Goal: Find specific page/section: Find specific page/section

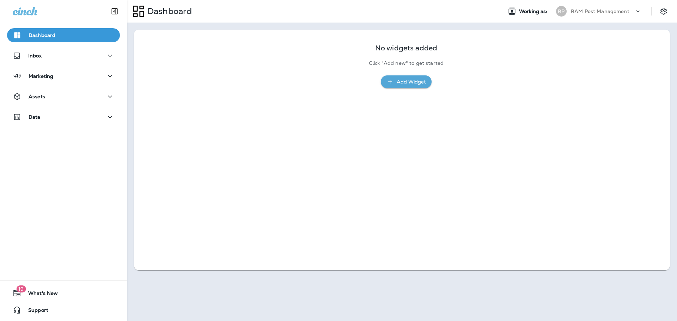
click at [57, 65] on div "Inbox" at bounding box center [63, 58] width 127 height 18
click at [56, 61] on button "Inbox" at bounding box center [63, 56] width 113 height 14
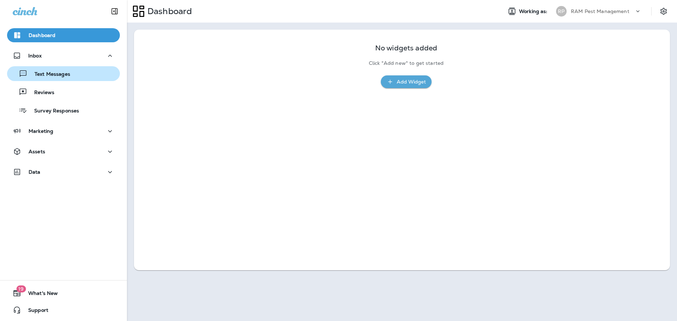
click at [78, 76] on div "Text Messages" at bounding box center [63, 73] width 107 height 11
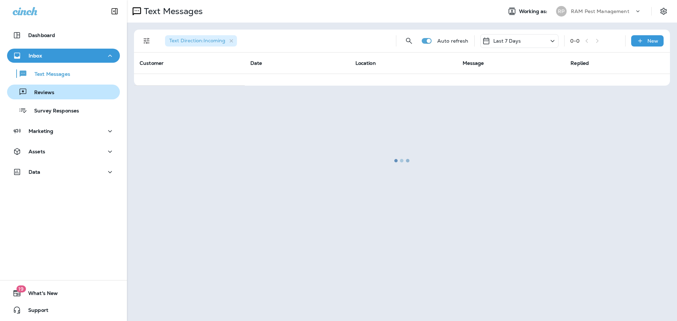
click at [71, 96] on div "Reviews" at bounding box center [63, 92] width 107 height 11
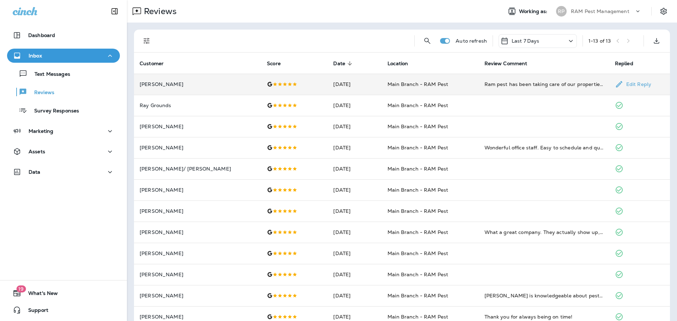
click at [382, 87] on td "Main Branch - RAM Pest" at bounding box center [430, 84] width 97 height 21
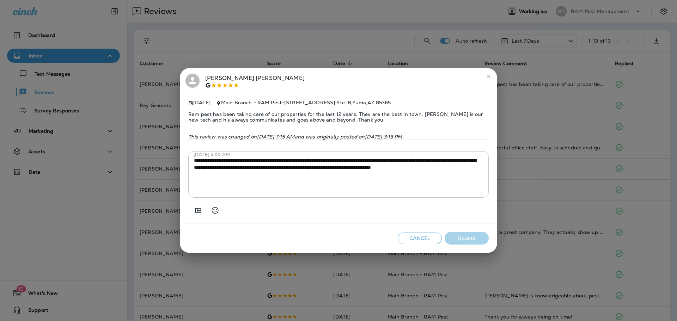
click at [428, 243] on button "Cancel" at bounding box center [420, 239] width 44 height 12
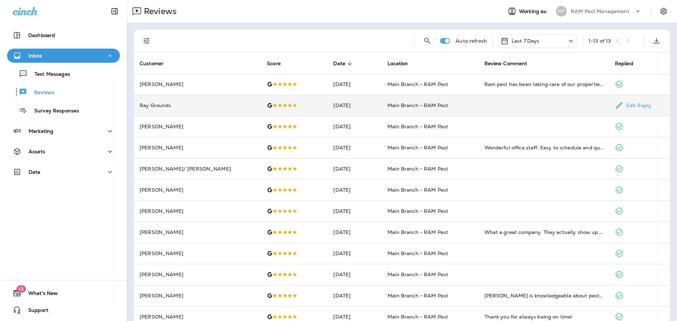
click at [382, 101] on td "Main Branch - RAM Pest" at bounding box center [430, 105] width 97 height 21
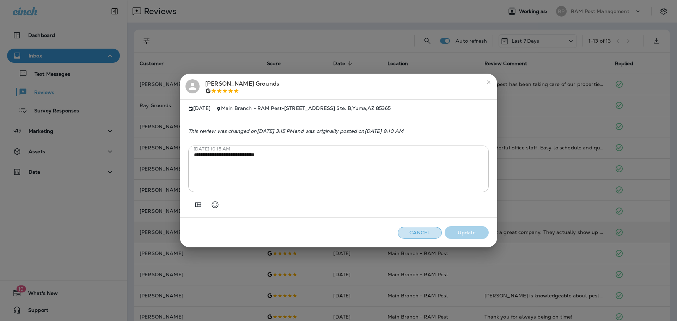
drag, startPoint x: 432, startPoint y: 235, endPoint x: 418, endPoint y: 222, distance: 18.2
click at [431, 235] on button "Cancel" at bounding box center [420, 233] width 44 height 12
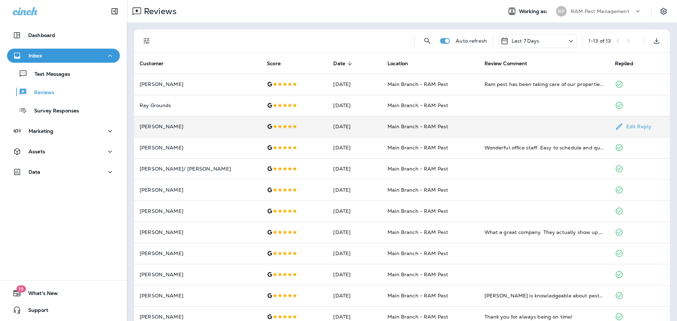
click at [359, 132] on td "[DATE]" at bounding box center [355, 126] width 54 height 21
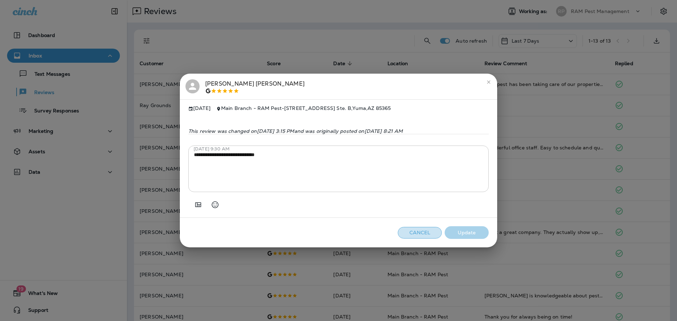
click at [419, 233] on button "Cancel" at bounding box center [420, 233] width 44 height 12
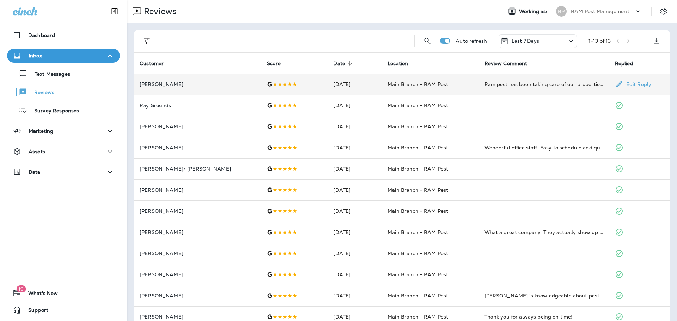
click at [282, 87] on td at bounding box center [294, 84] width 66 height 21
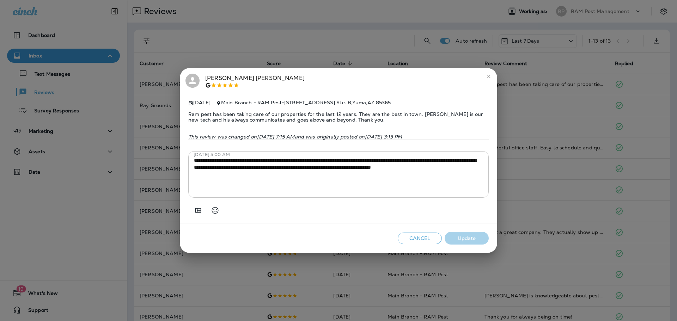
click at [425, 240] on button "Cancel" at bounding box center [420, 239] width 44 height 12
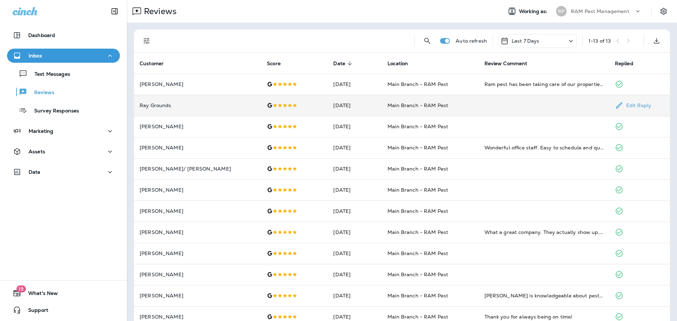
click at [341, 109] on td "[DATE]" at bounding box center [355, 105] width 54 height 21
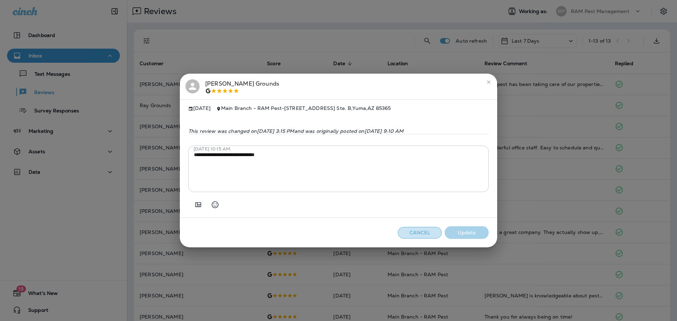
click at [426, 236] on button "Cancel" at bounding box center [420, 233] width 44 height 12
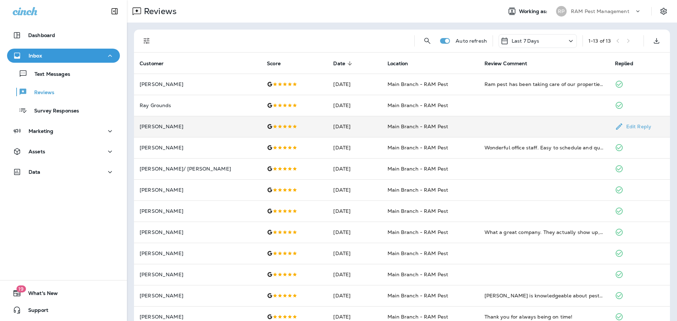
click at [355, 133] on td "[DATE]" at bounding box center [355, 126] width 54 height 21
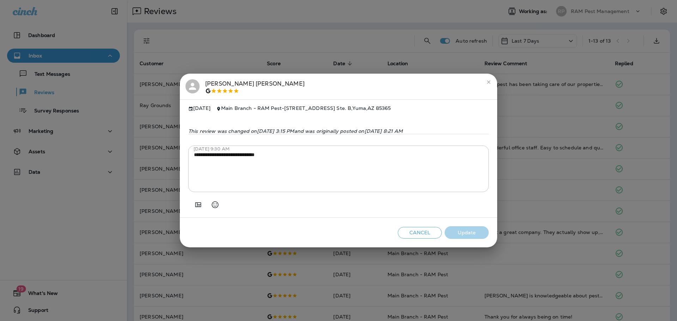
click at [409, 234] on button "Cancel" at bounding box center [420, 233] width 44 height 12
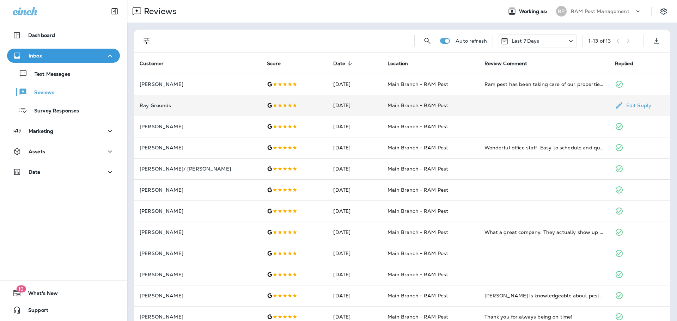
click at [344, 104] on td "[DATE]" at bounding box center [355, 105] width 54 height 21
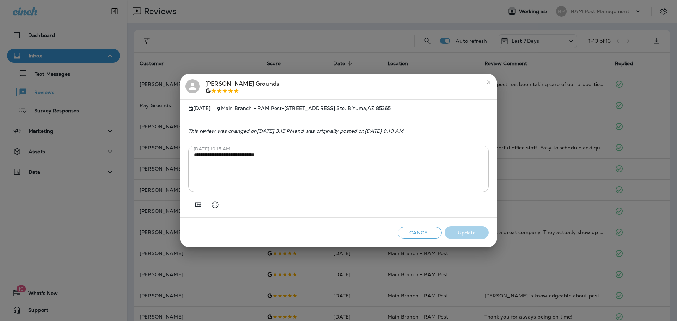
click at [415, 231] on button "Cancel" at bounding box center [420, 233] width 44 height 12
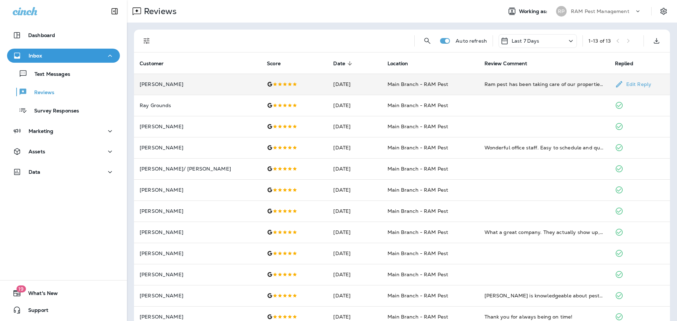
click at [285, 79] on td at bounding box center [294, 84] width 66 height 21
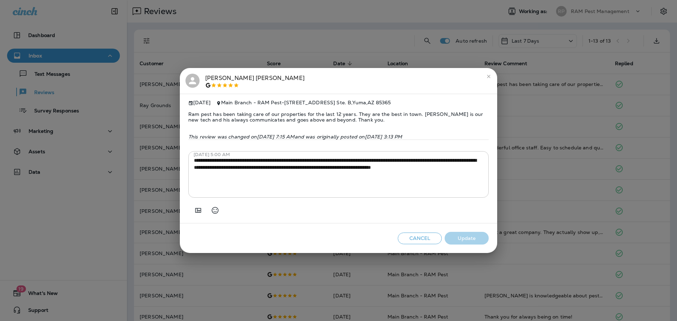
click at [419, 239] on button "Cancel" at bounding box center [420, 239] width 44 height 12
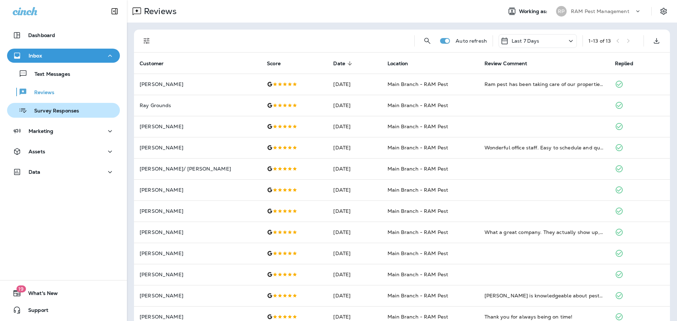
click at [64, 108] on p "Survey Responses" at bounding box center [53, 111] width 52 height 7
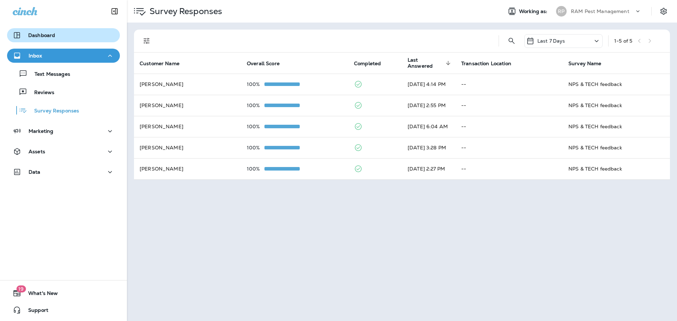
click at [59, 32] on div "Dashboard" at bounding box center [64, 35] width 102 height 8
